Goal: Task Accomplishment & Management: Manage account settings

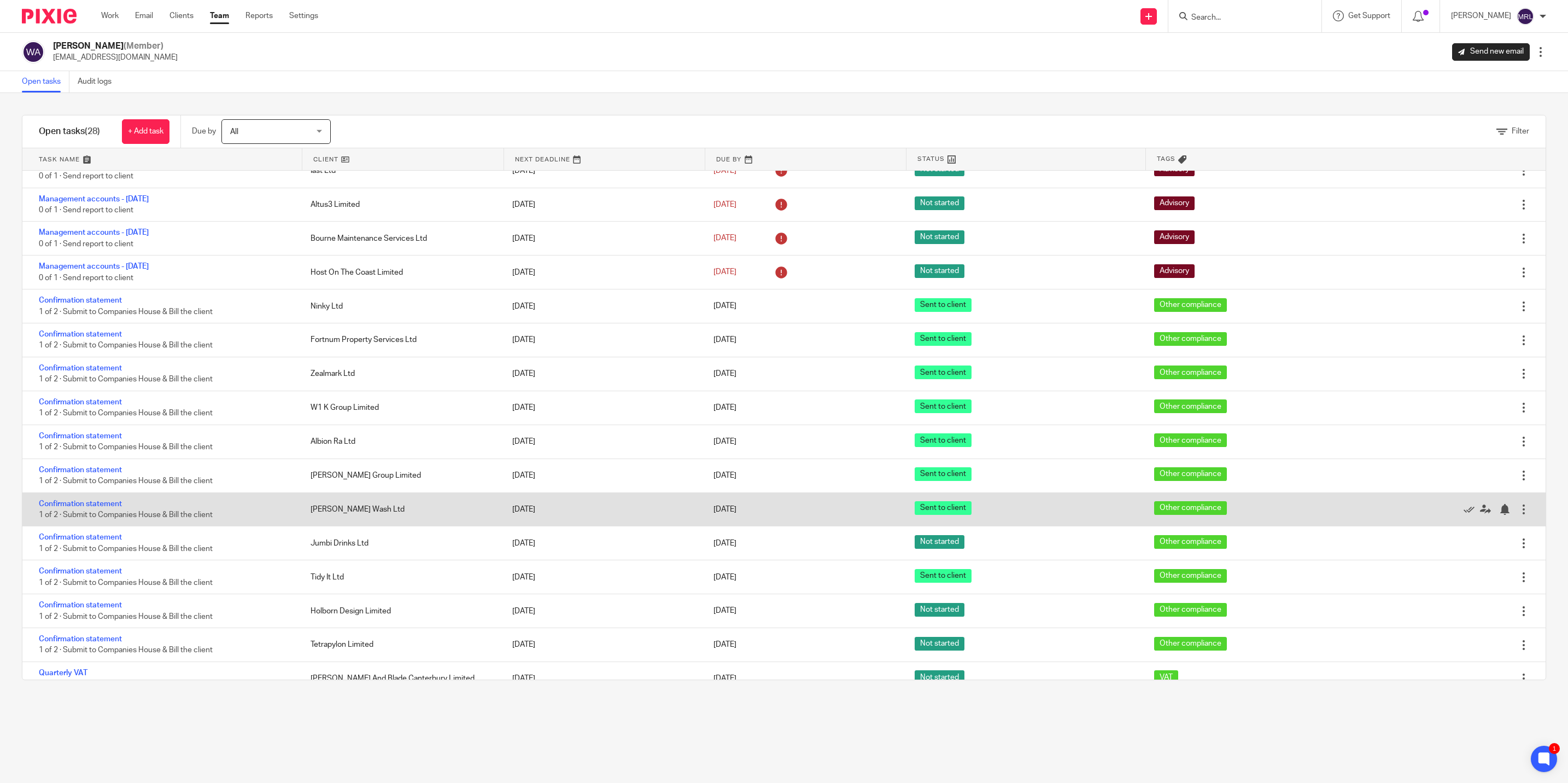
scroll to position [200, 0]
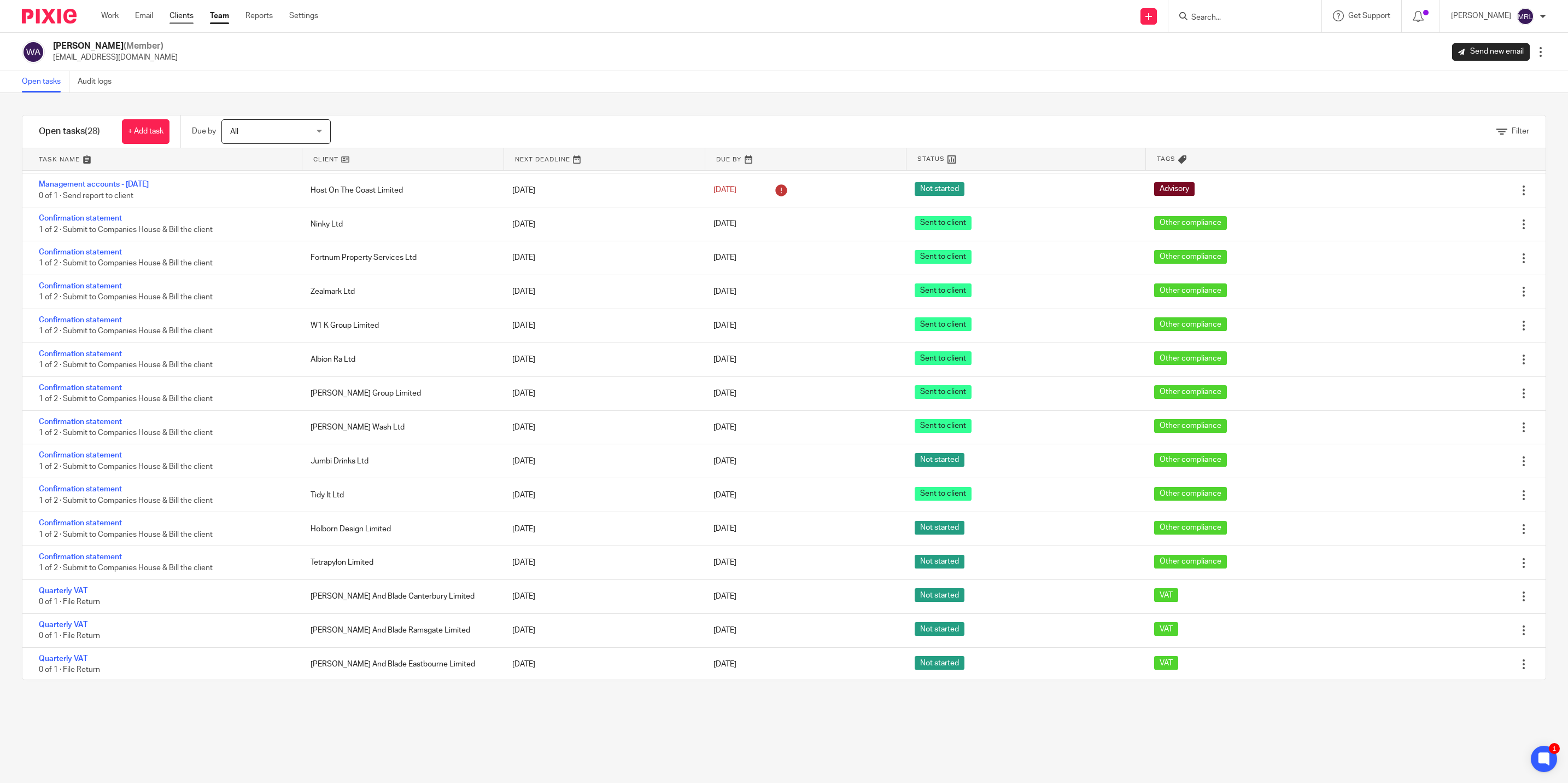
click at [184, 17] on link "Clients" at bounding box center [182, 15] width 24 height 11
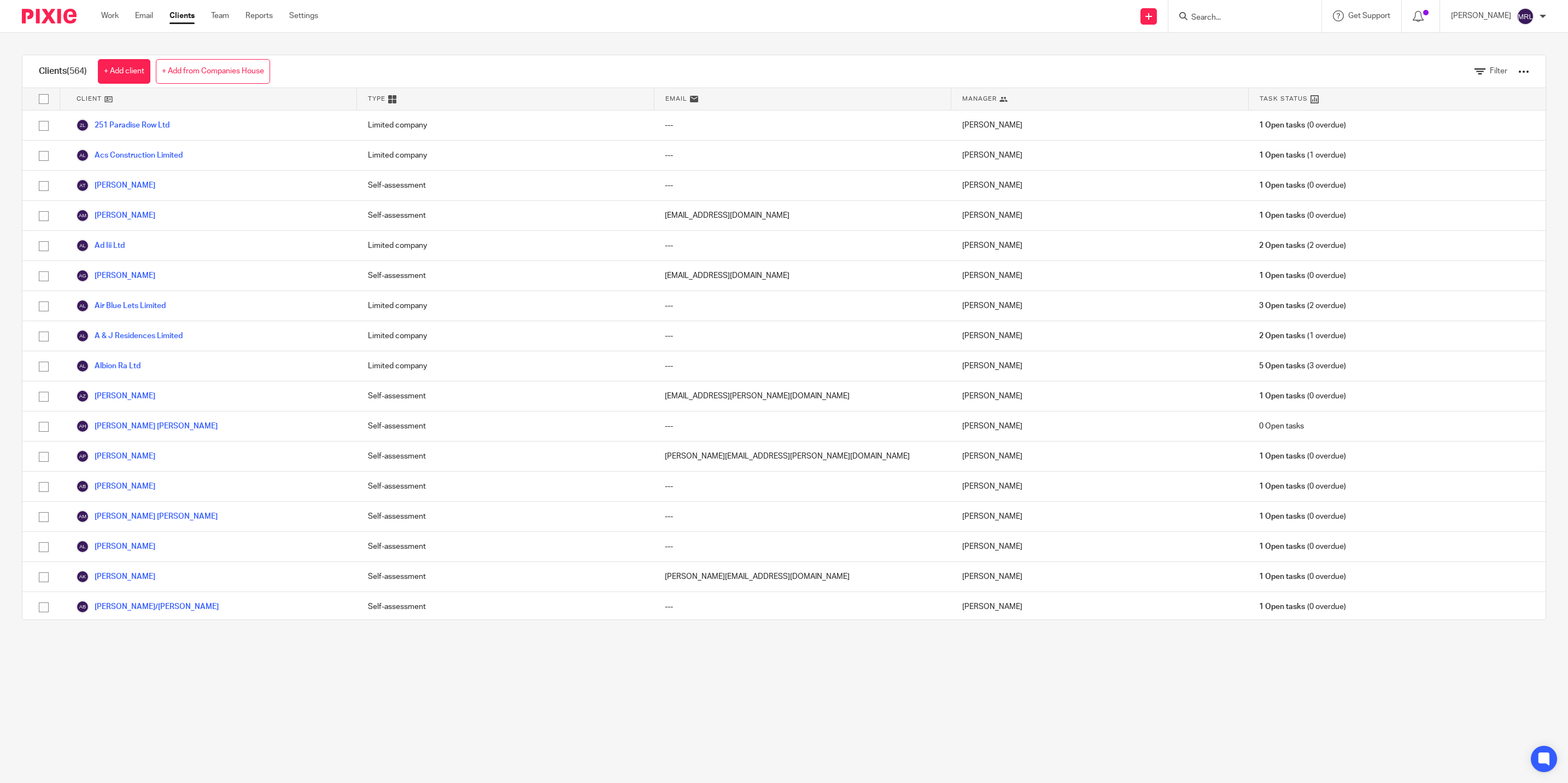
click at [1191, 20] on input "Search" at bounding box center [1240, 18] width 98 height 10
type input "[PERSON_NAME]"
click button "submit" at bounding box center [0, 0] width 0 height 0
click at [1217, 41] on link at bounding box center [1256, 42] width 136 height 16
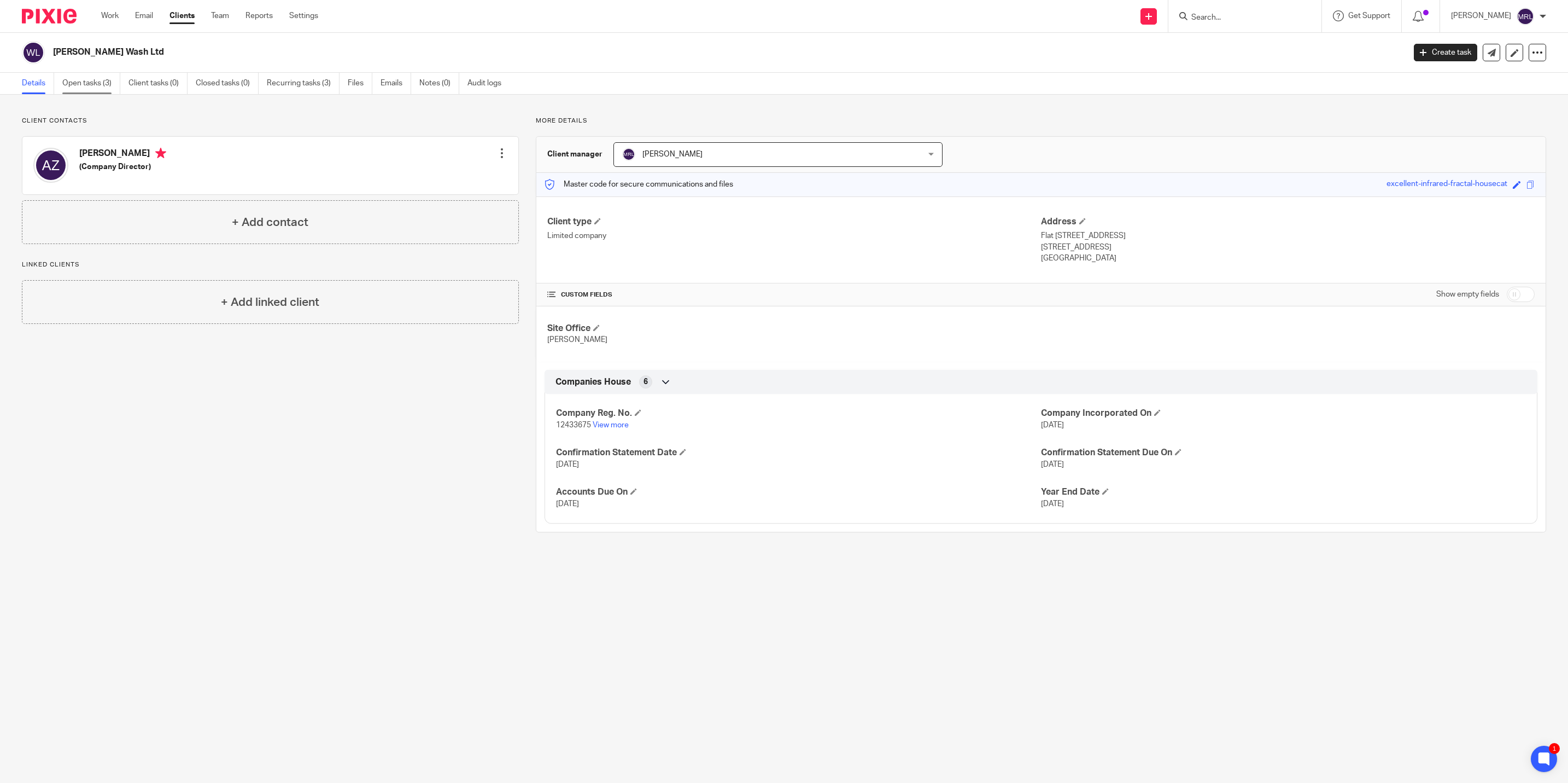
click at [89, 89] on link "Open tasks (3)" at bounding box center [92, 83] width 58 height 22
click at [614, 422] on link "View more" at bounding box center [611, 425] width 36 height 7
click at [153, 83] on link "Client tasks (0)" at bounding box center [158, 83] width 59 height 22
click at [100, 82] on link "Open tasks (3)" at bounding box center [92, 83] width 58 height 22
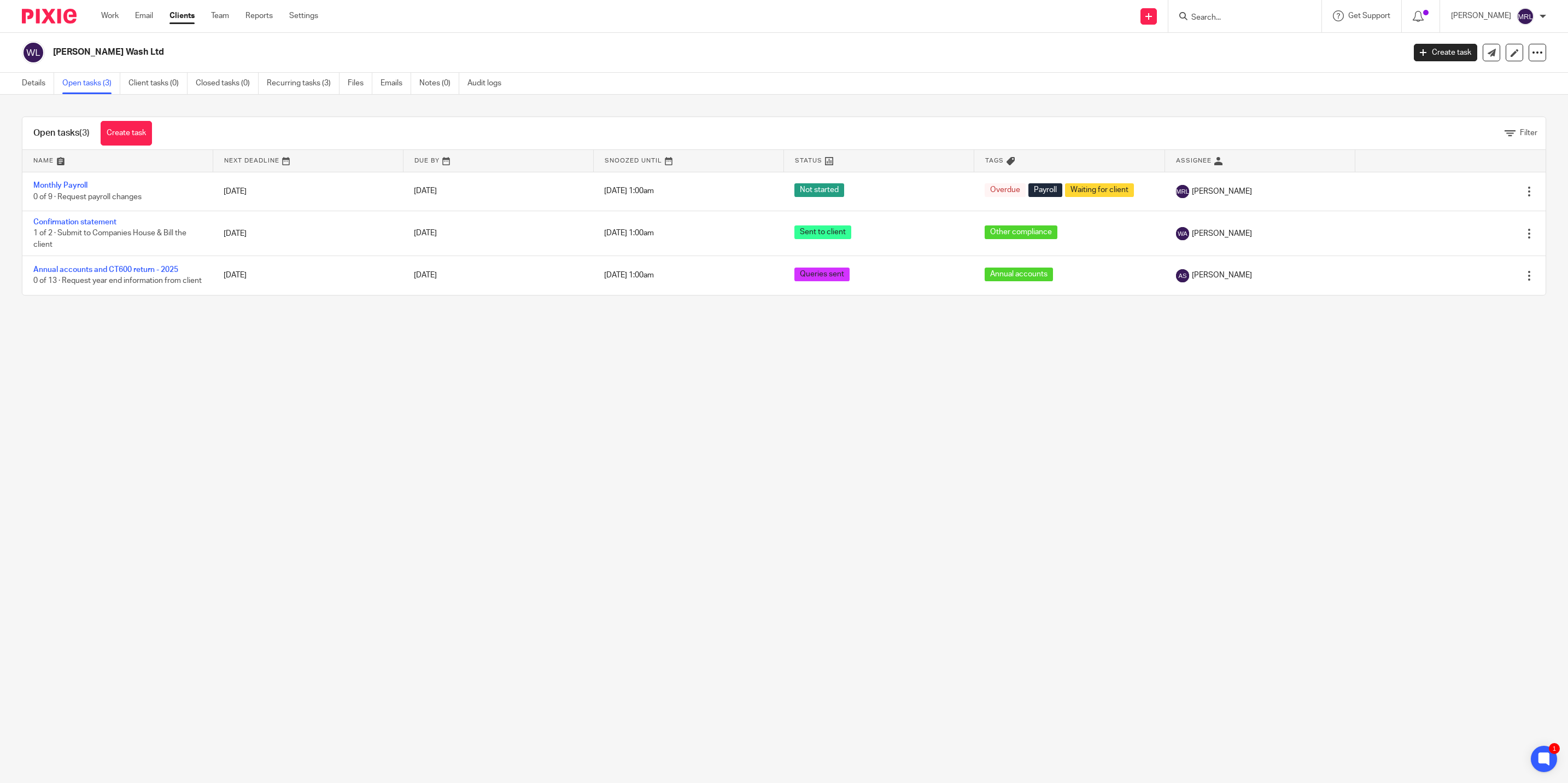
click at [622, 161] on span "Snoozed Until" at bounding box center [633, 160] width 57 height 6
click at [622, 158] on span "Snoozed Until" at bounding box center [633, 160] width 57 height 6
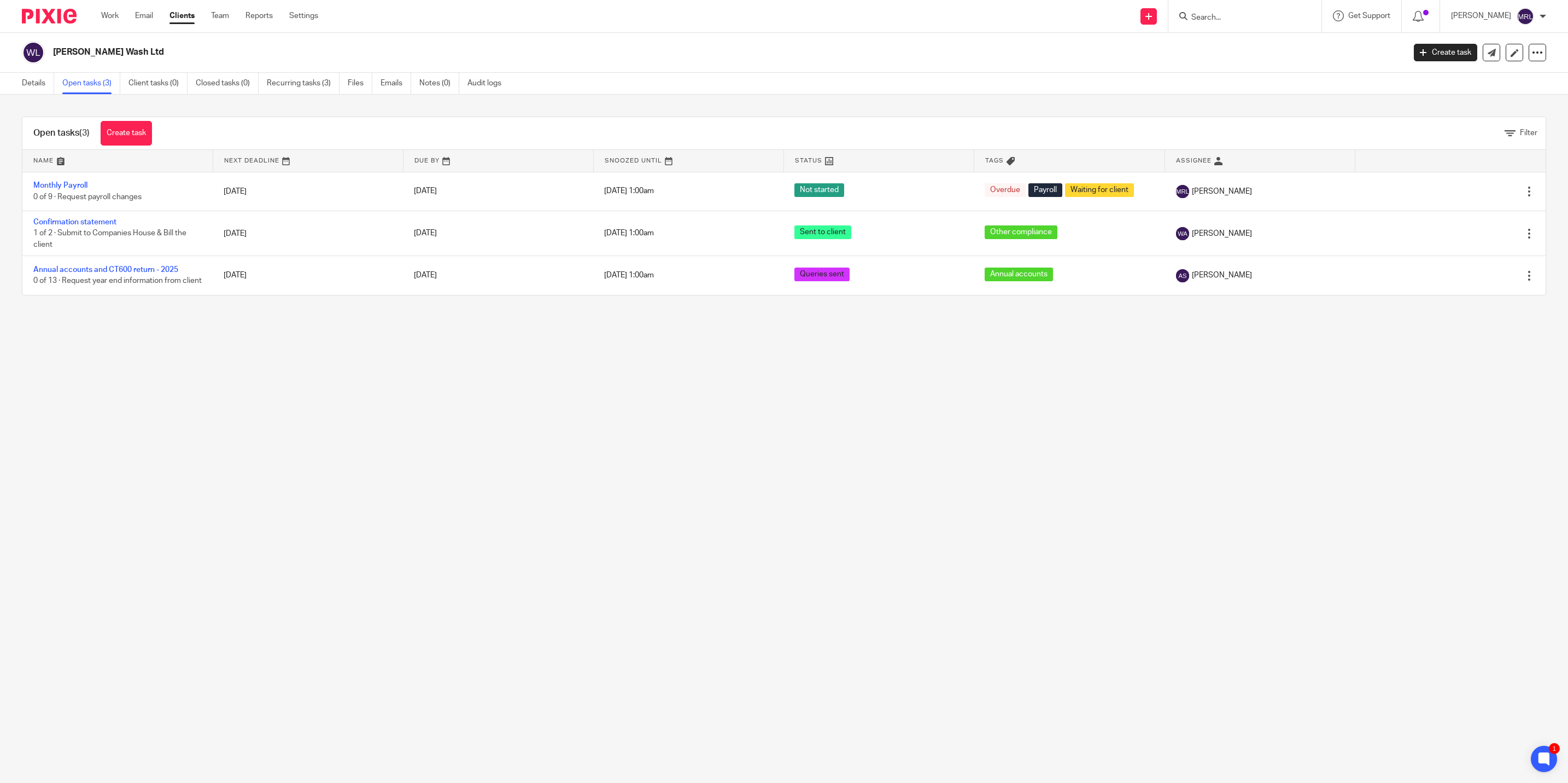
click at [622, 158] on span "Snoozed Until" at bounding box center [633, 160] width 57 height 6
click at [672, 97] on div "Open tasks (3) Create task Filter Name Next Deadline Due By Snoozed Until Statu…" at bounding box center [784, 206] width 1568 height 223
